Goal: Complete application form: Complete application form

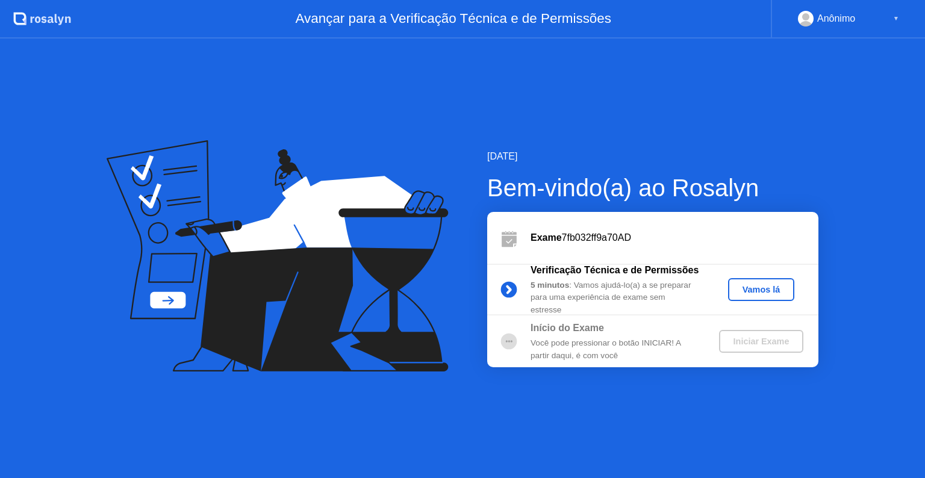
click at [772, 296] on button "Vamos lá" at bounding box center [761, 289] width 66 height 23
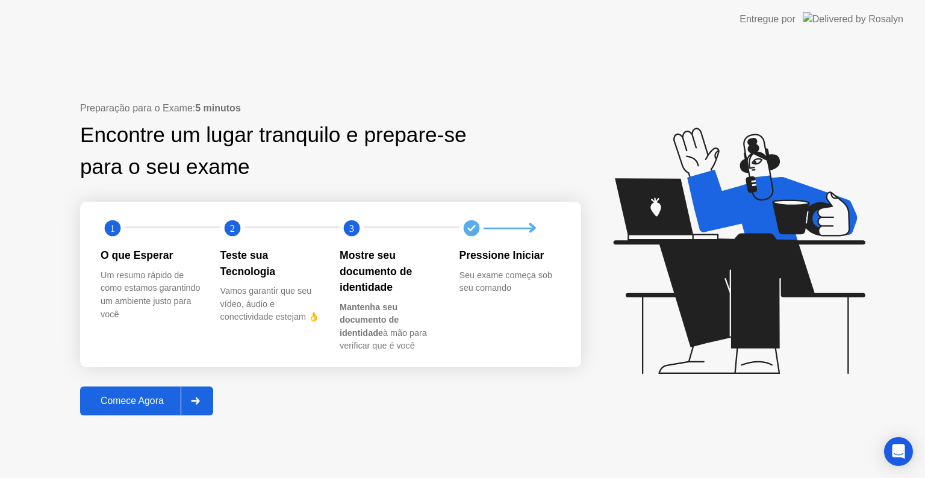
click at [198, 402] on icon at bounding box center [195, 400] width 9 height 7
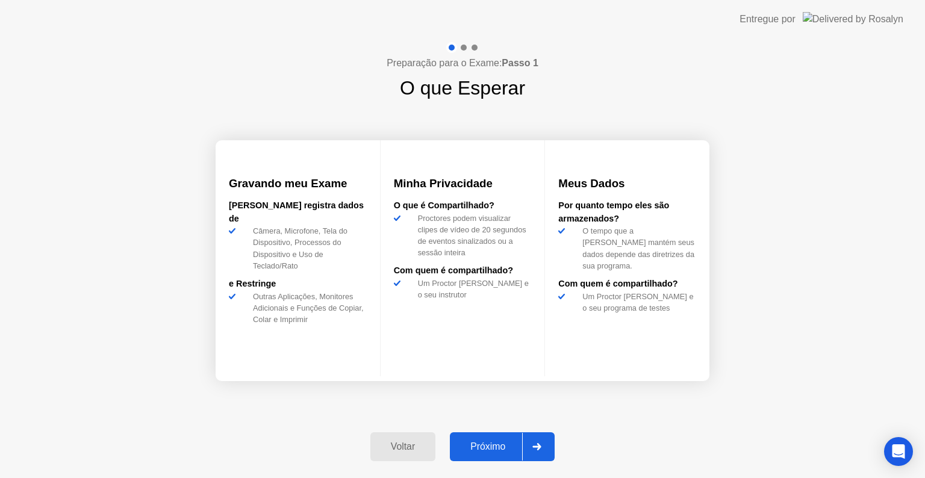
click at [497, 434] on button "Próximo" at bounding box center [502, 446] width 105 height 29
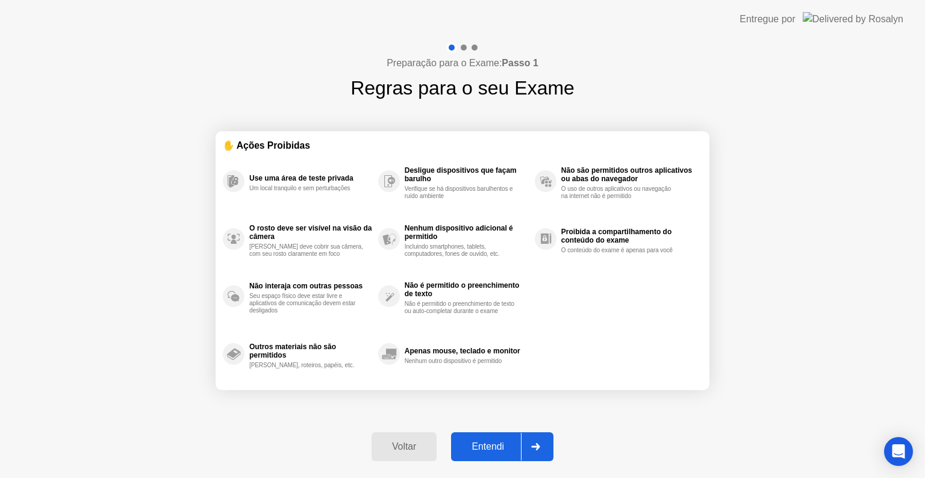
click at [505, 448] on div "Entendi" at bounding box center [488, 446] width 66 height 11
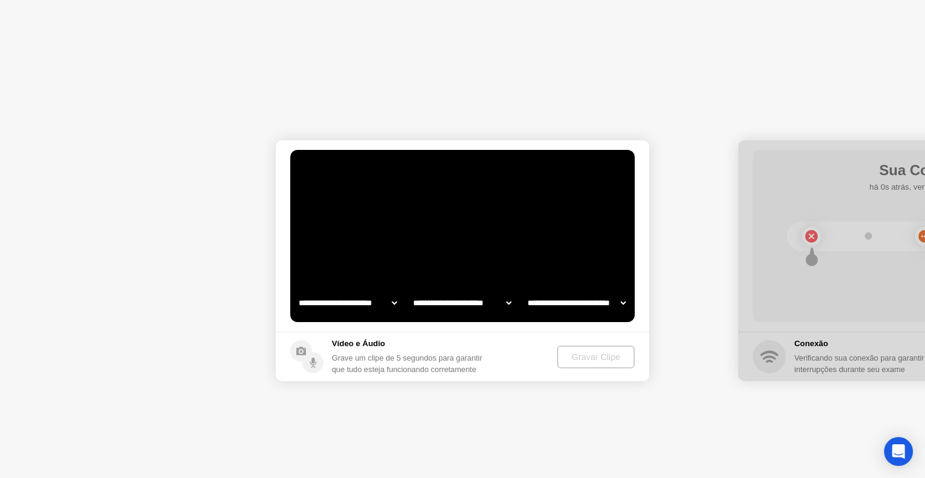
select select "**********"
select select "*******"
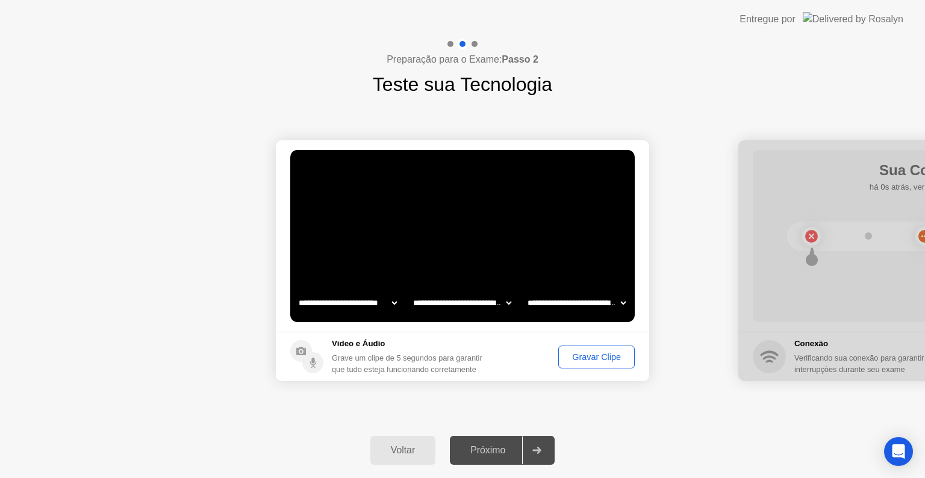
click at [609, 355] on div "Gravar Clipe" at bounding box center [597, 357] width 68 height 10
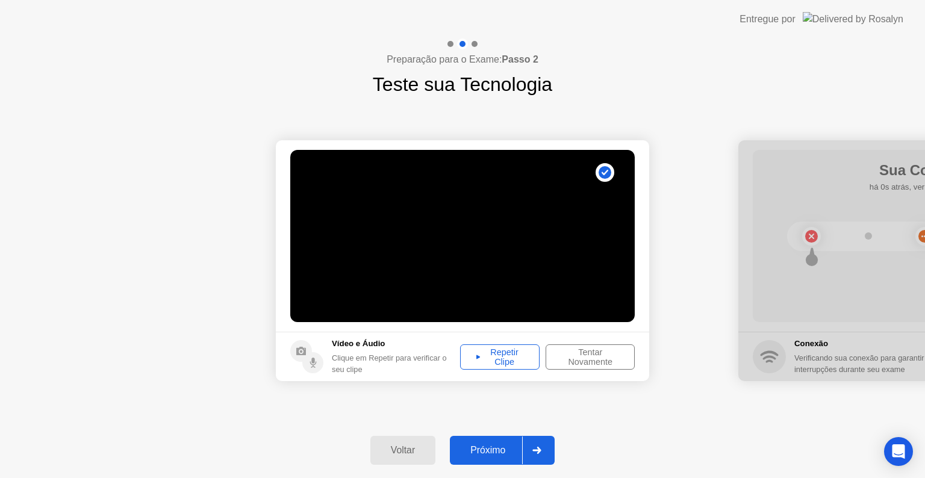
click at [530, 357] on div "Repetir Clipe" at bounding box center [499, 357] width 71 height 19
click at [512, 363] on div "Repetir Clipe" at bounding box center [499, 357] width 71 height 19
click at [576, 360] on div "Tentar Novamente" at bounding box center [590, 357] width 81 height 19
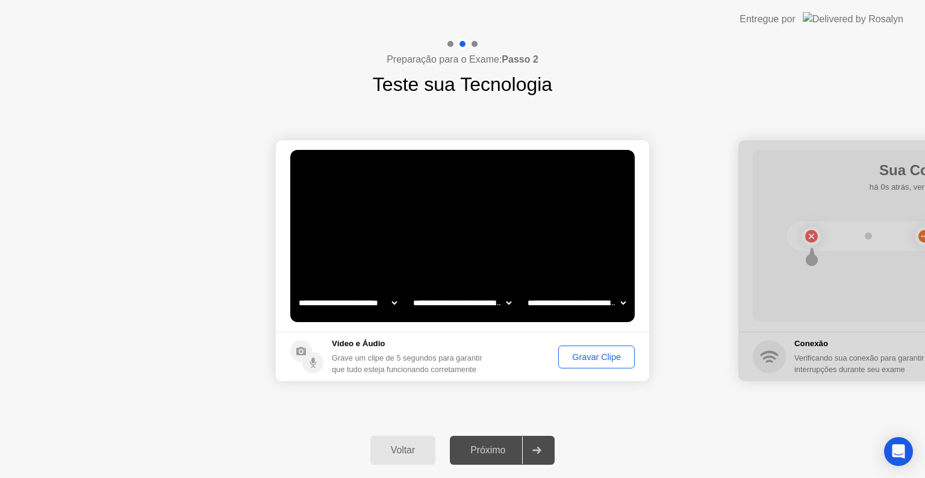
click at [576, 360] on div "Gravar Clipe" at bounding box center [597, 357] width 68 height 10
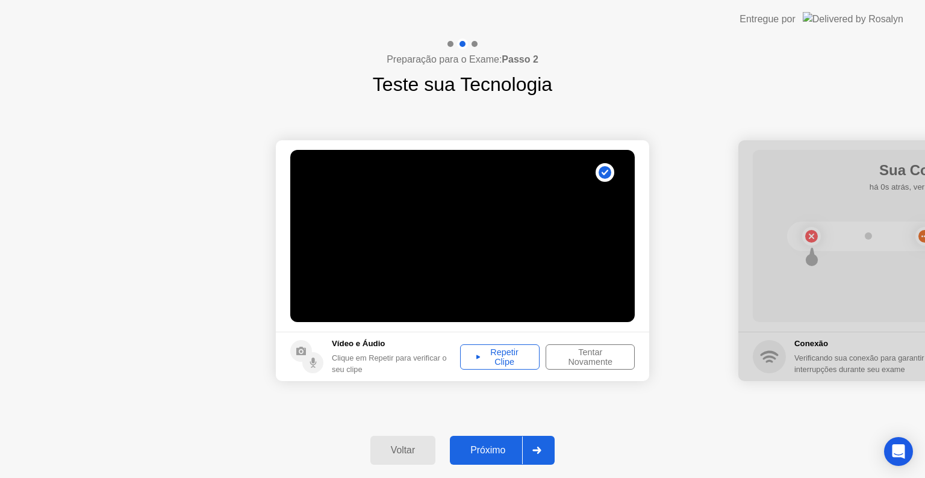
click at [506, 361] on div "Repetir Clipe" at bounding box center [499, 357] width 71 height 19
click at [534, 443] on div at bounding box center [536, 451] width 29 height 28
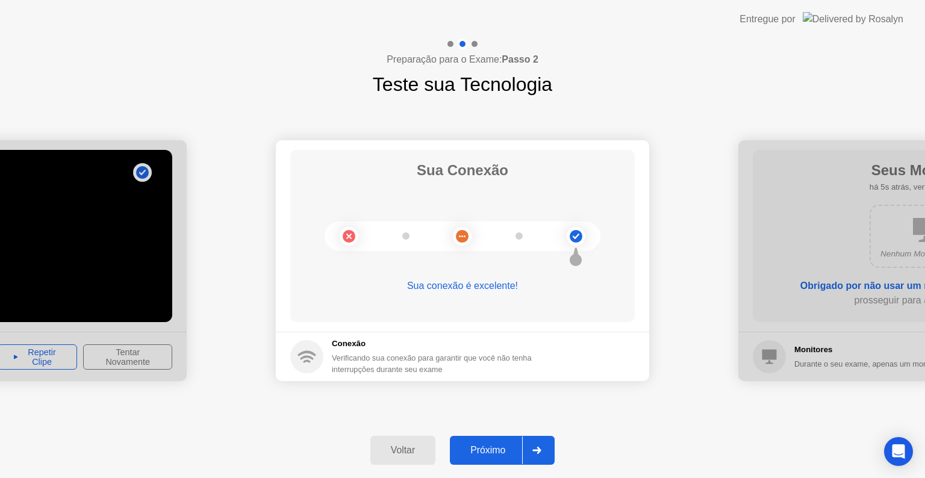
click at [518, 450] on div "Próximo" at bounding box center [487, 450] width 69 height 11
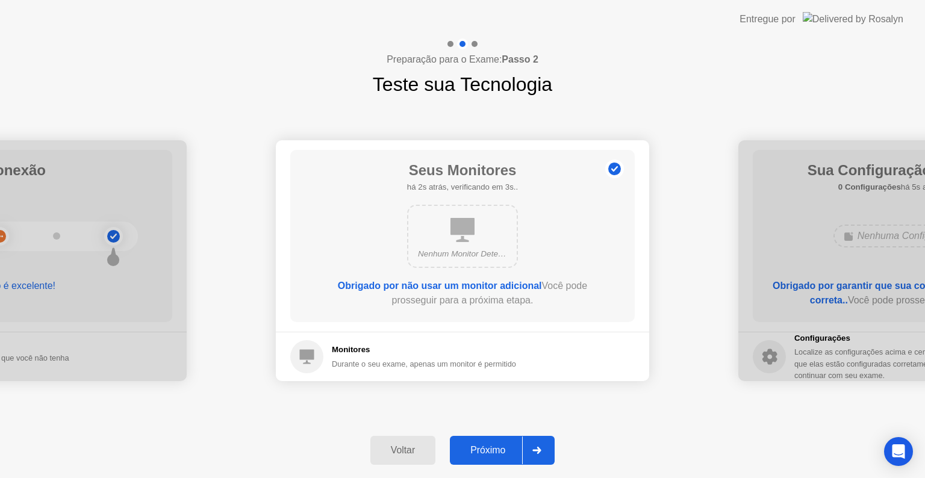
click at [518, 446] on div "Próximo" at bounding box center [487, 450] width 69 height 11
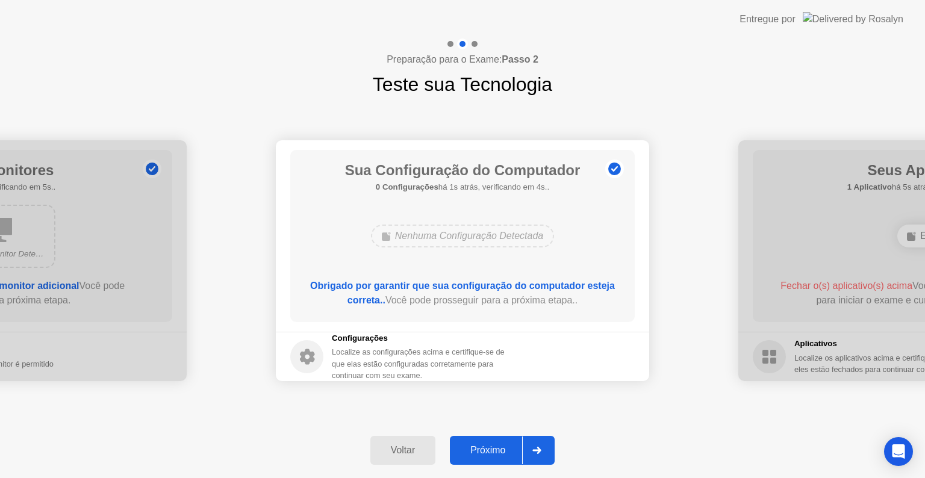
click at [519, 446] on div "Próximo" at bounding box center [487, 450] width 69 height 11
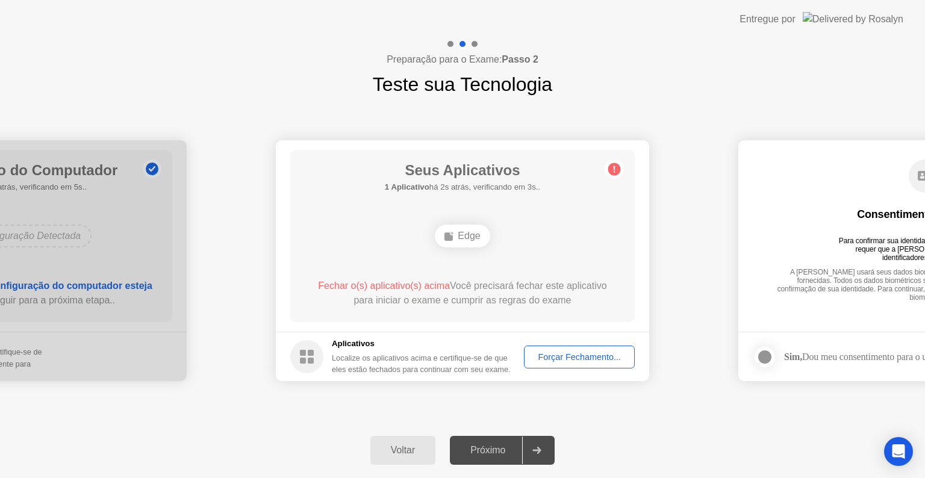
click at [546, 395] on div "**********" at bounding box center [462, 261] width 925 height 324
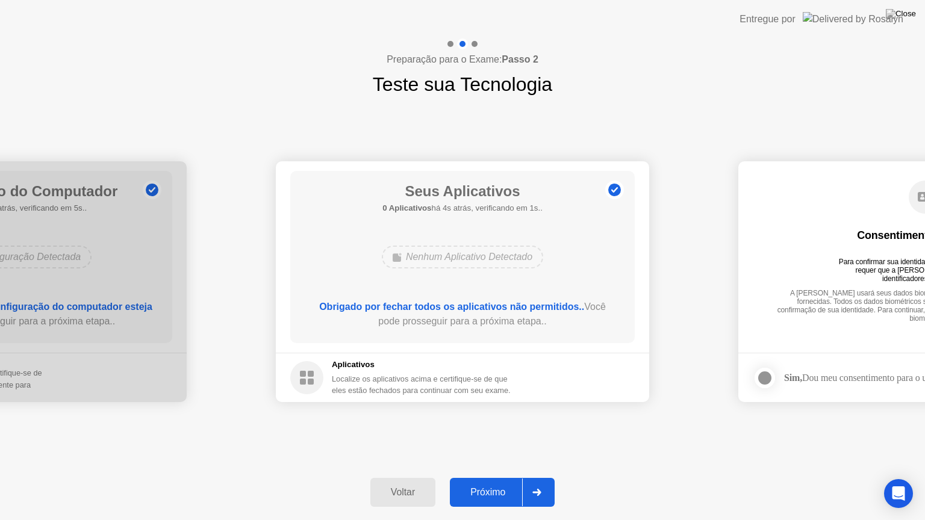
click at [504, 478] on div "Próximo" at bounding box center [487, 492] width 69 height 11
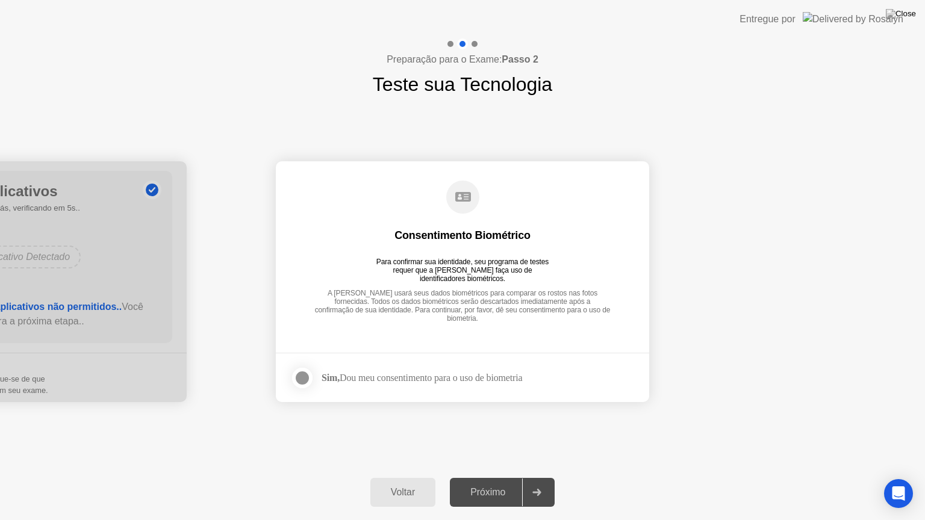
click at [299, 371] on div at bounding box center [302, 378] width 14 height 14
click at [484, 478] on div "Próximo" at bounding box center [487, 492] width 69 height 11
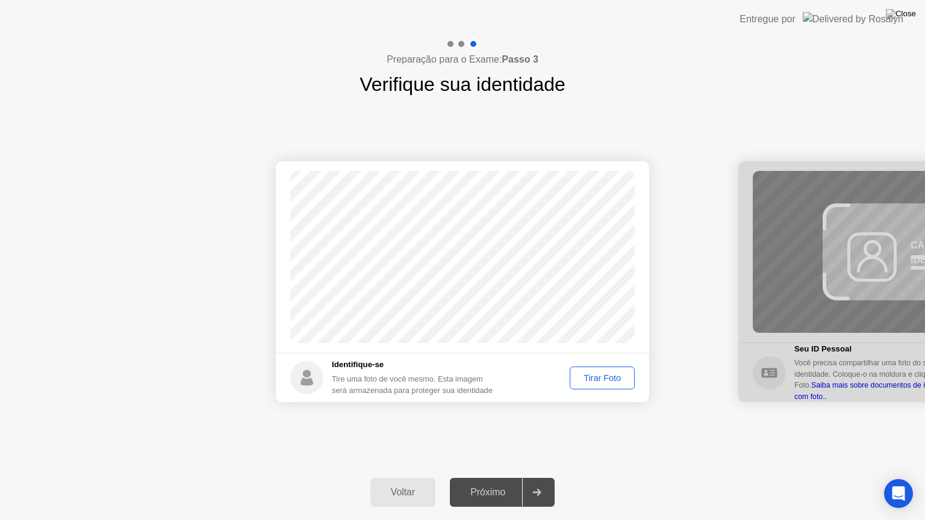
click at [601, 378] on div "Tirar Foto" at bounding box center [602, 378] width 57 height 10
click at [524, 478] on div at bounding box center [536, 493] width 29 height 28
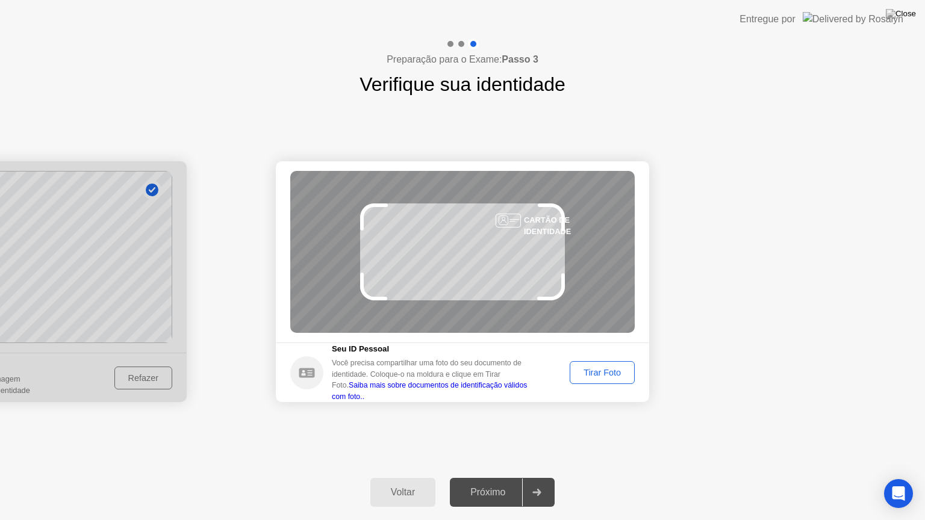
click at [591, 369] on div "Tirar Foto" at bounding box center [602, 373] width 57 height 10
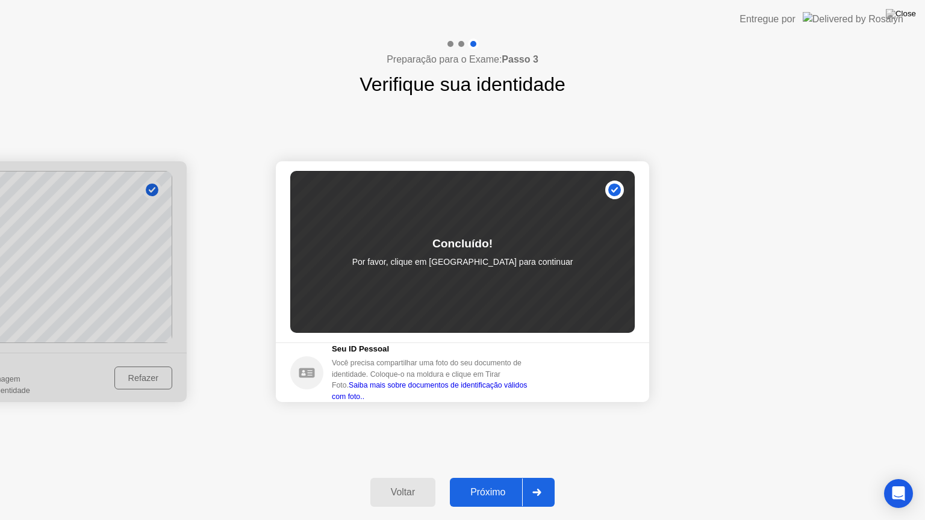
click at [537, 478] on div at bounding box center [536, 493] width 29 height 28
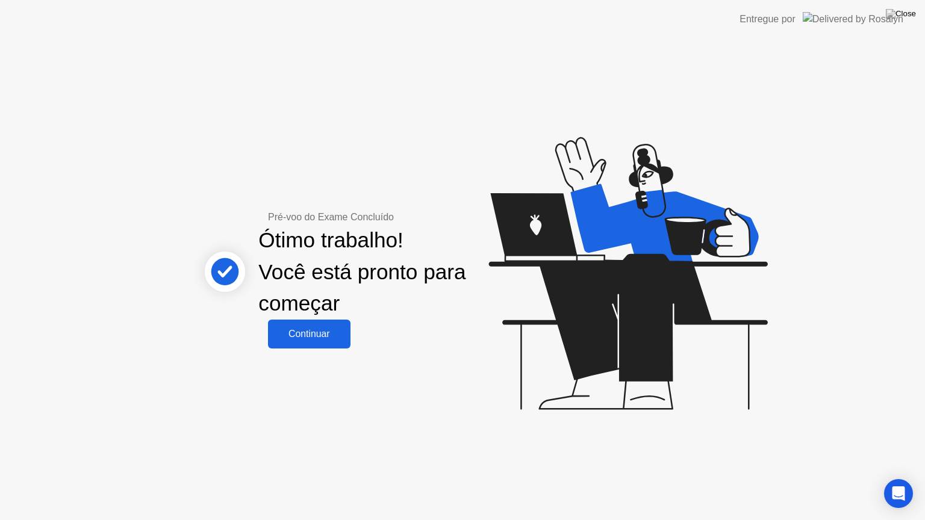
click at [322, 335] on div "Continuar" at bounding box center [309, 334] width 75 height 11
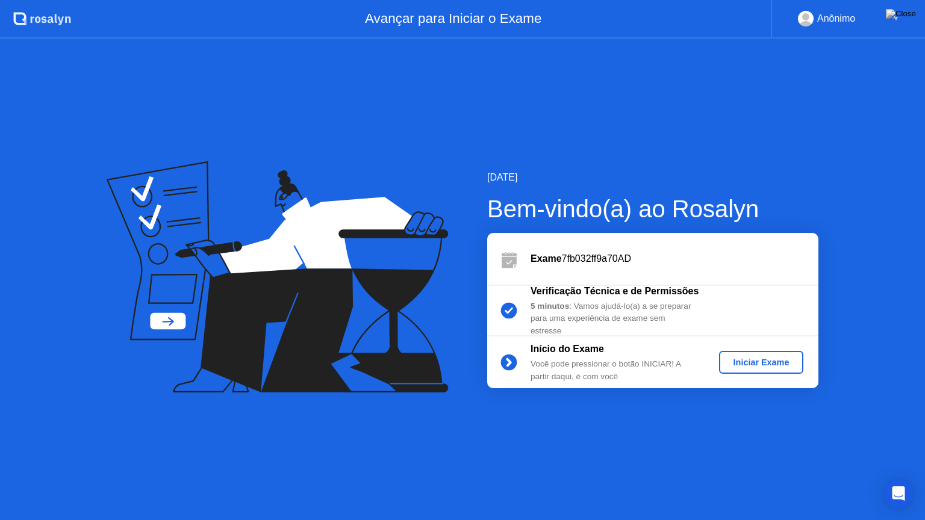
click at [776, 358] on div "Iniciar Exame" at bounding box center [761, 363] width 75 height 10
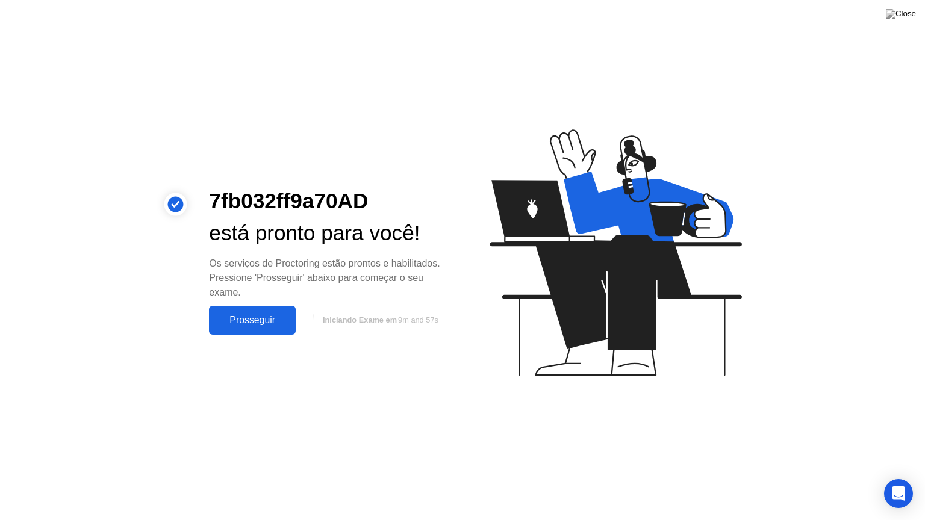
click at [257, 318] on div "Prosseguir" at bounding box center [252, 320] width 79 height 11
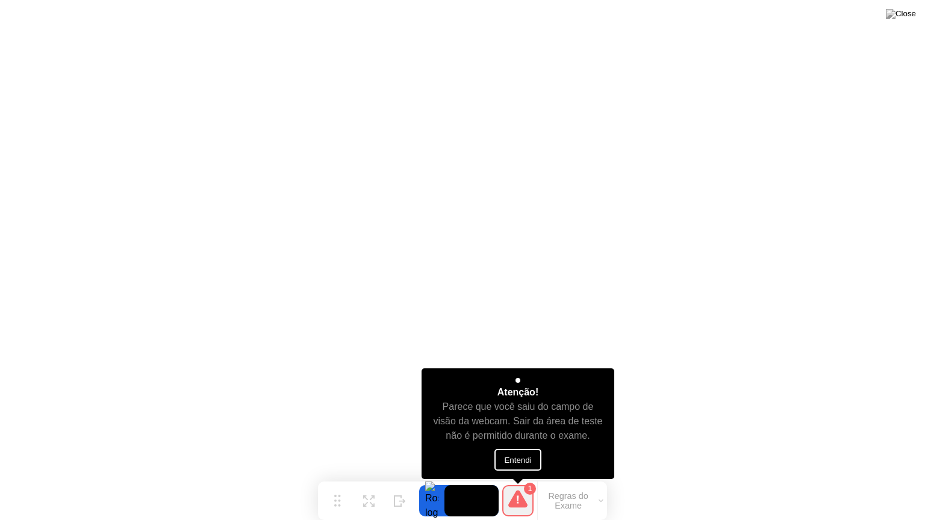
click at [523, 463] on button "Entendi" at bounding box center [517, 460] width 46 height 22
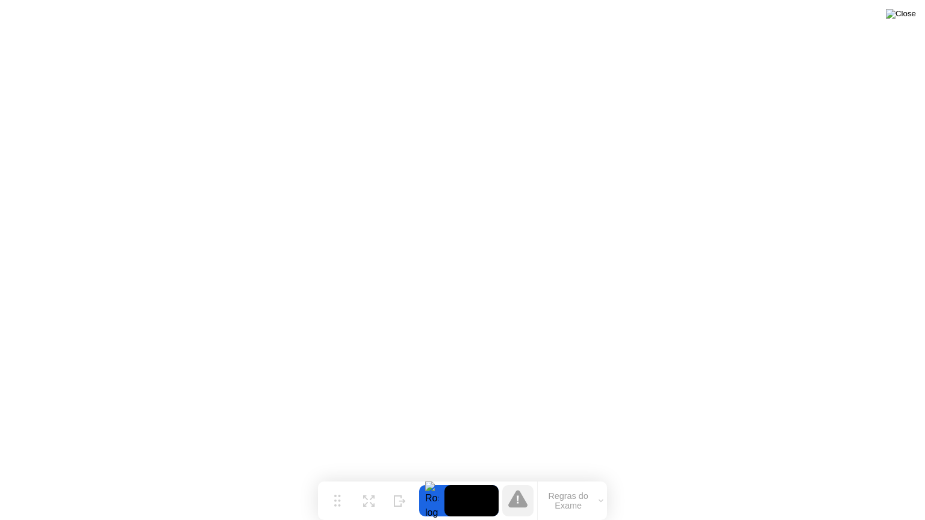
click at [908, 17] on img at bounding box center [901, 14] width 30 height 10
